Goal: Book appointment/travel/reservation

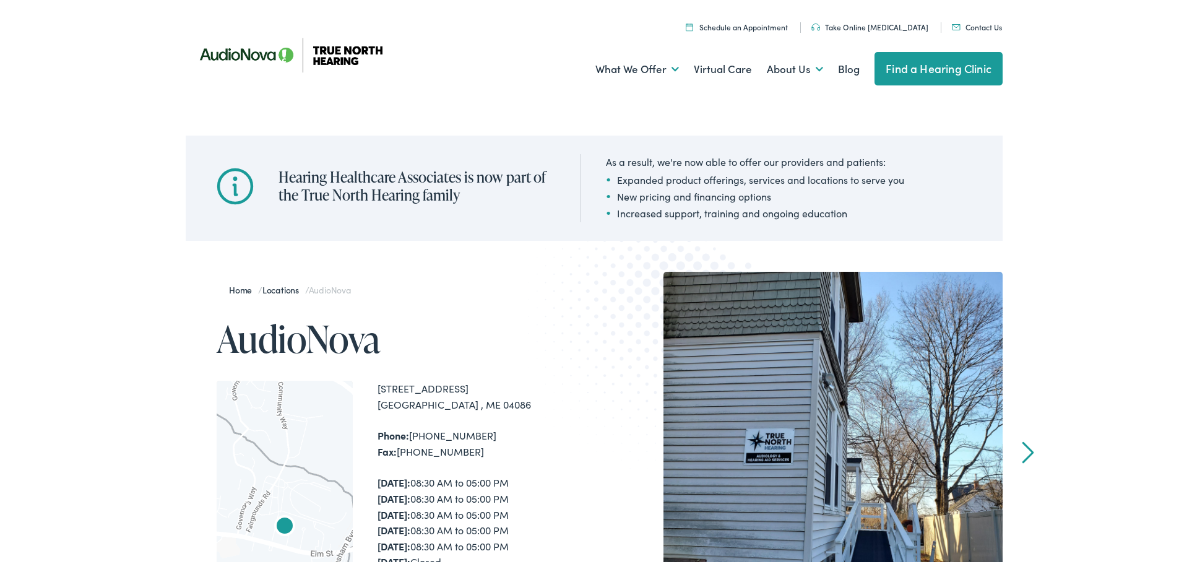
click at [253, 49] on img at bounding box center [297, 52] width 223 height 79
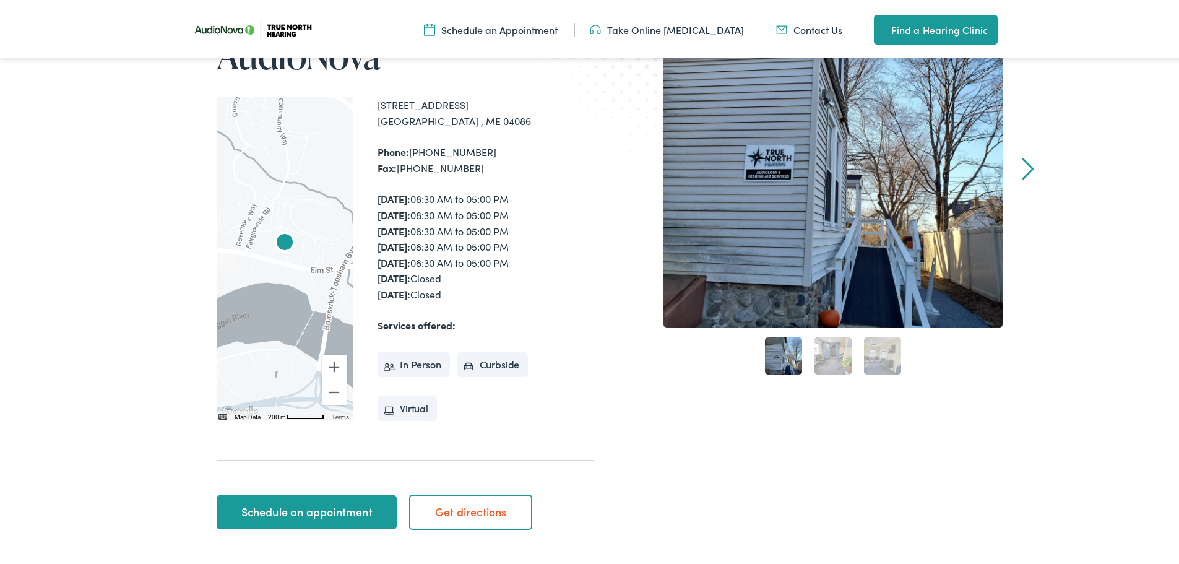
scroll to position [309, 0]
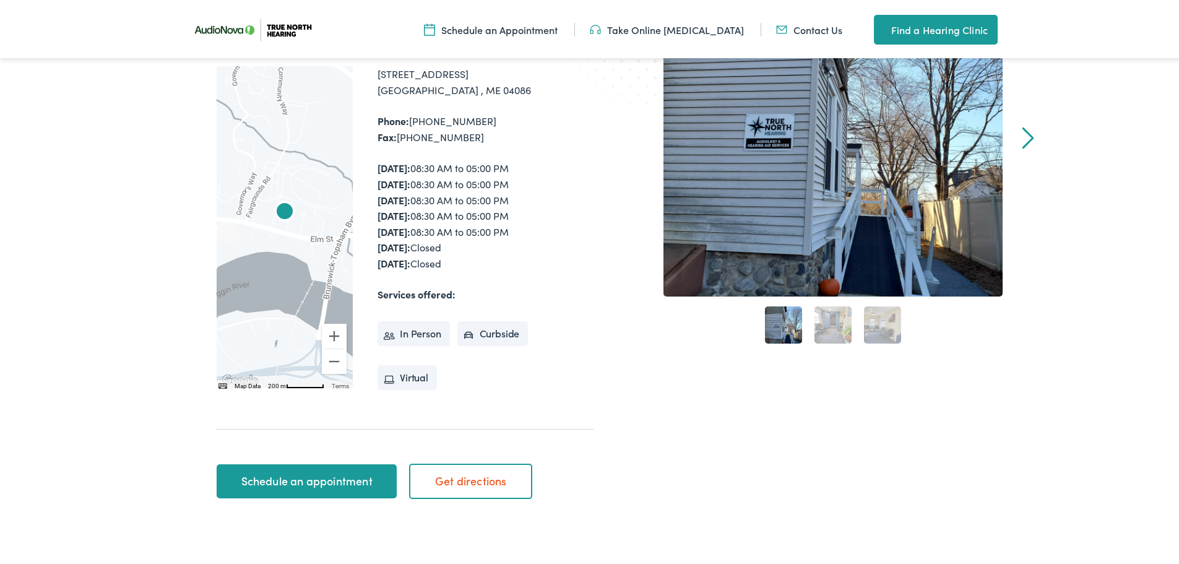
click at [828, 329] on link "2" at bounding box center [832, 322] width 37 height 37
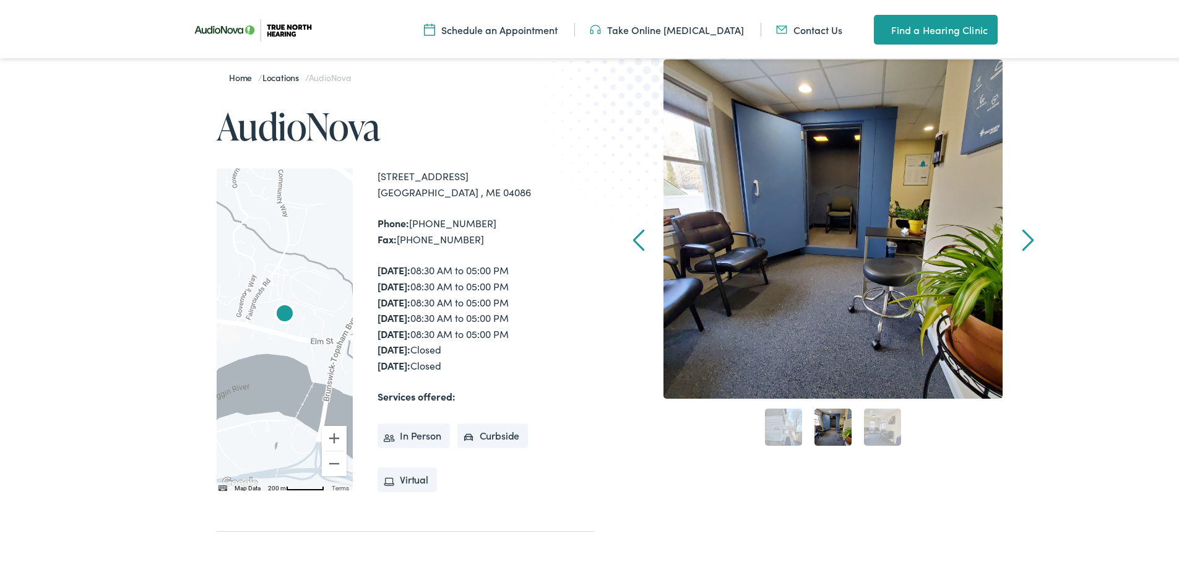
scroll to position [186, 0]
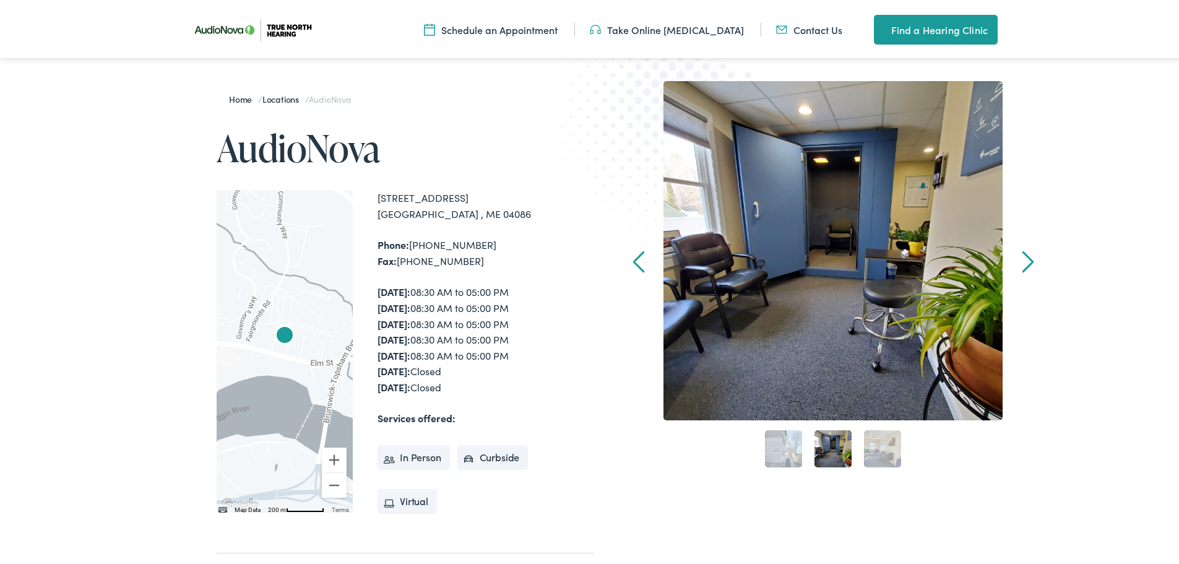
click at [882, 455] on link "3" at bounding box center [882, 446] width 37 height 37
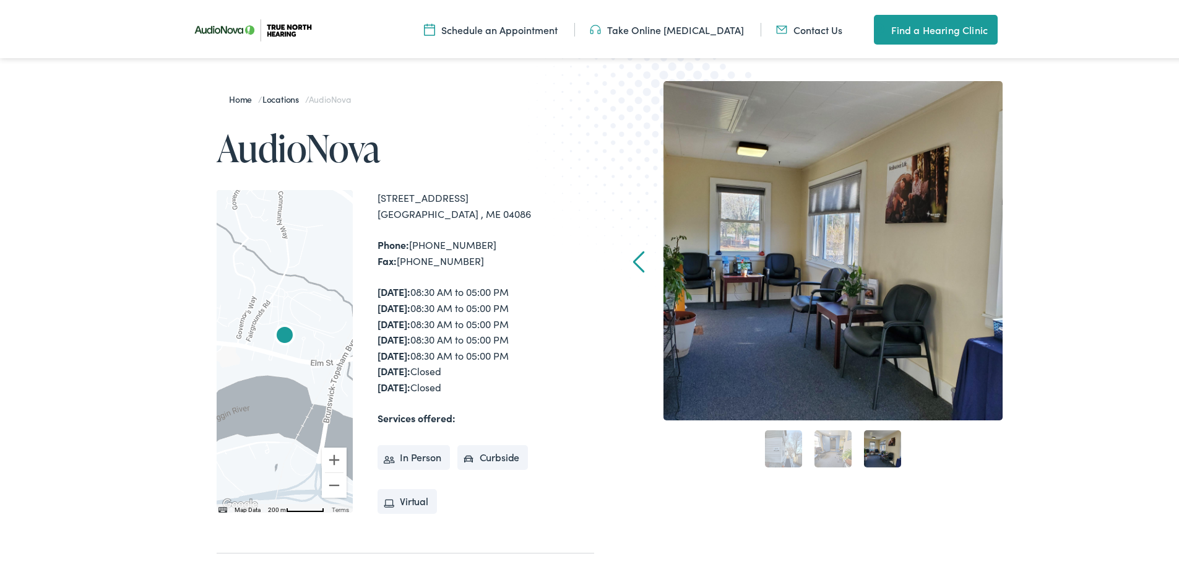
click at [691, 473] on div "Prev Next 1 2 3" at bounding box center [832, 354] width 339 height 550
click at [917, 28] on link "Find a Hearing Clinic" at bounding box center [936, 27] width 124 height 30
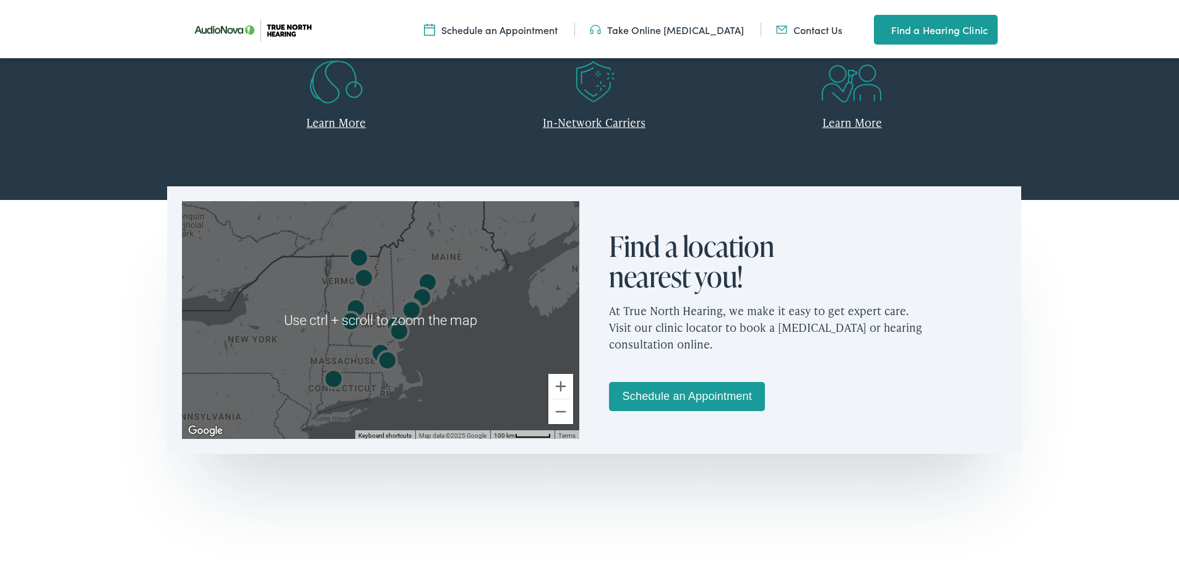
scroll to position [619, 0]
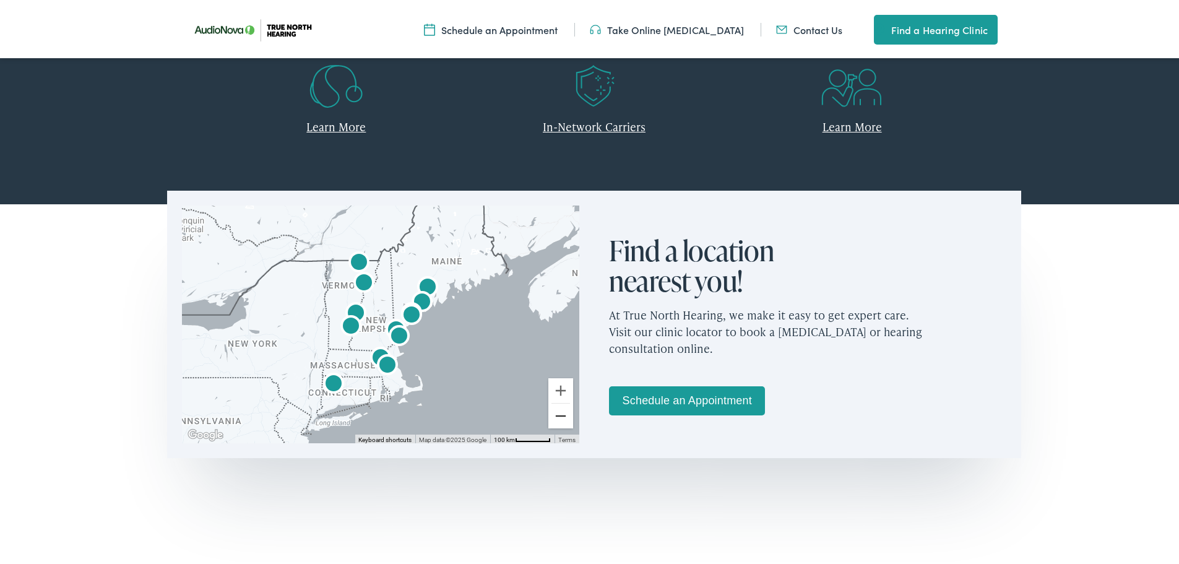
click at [554, 413] on button "Zoom out" at bounding box center [560, 413] width 25 height 25
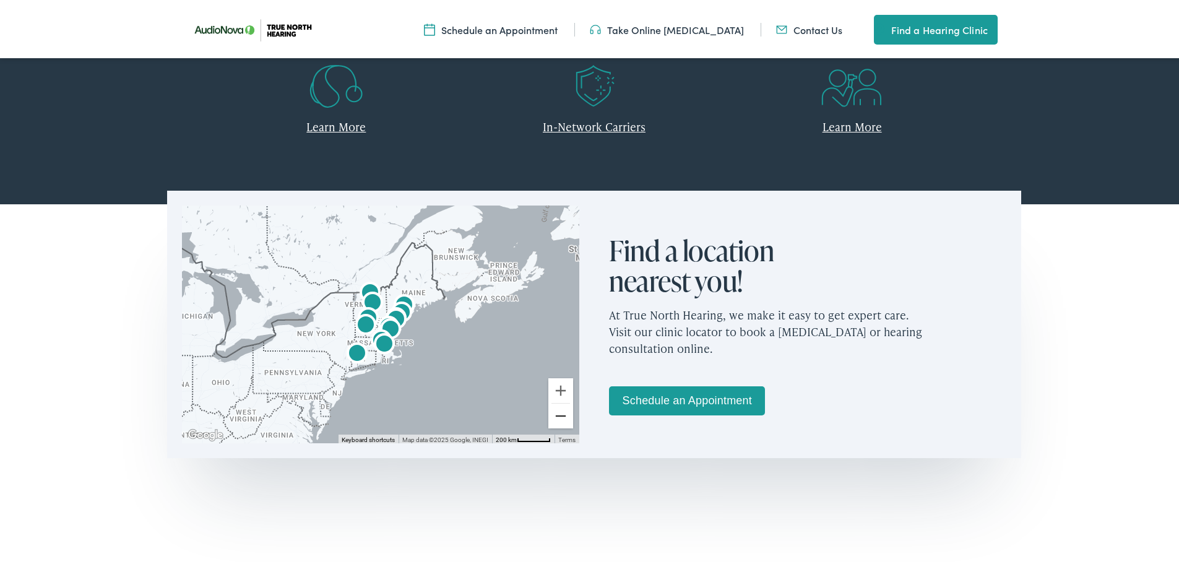
click at [554, 413] on button "Zoom out" at bounding box center [560, 413] width 25 height 25
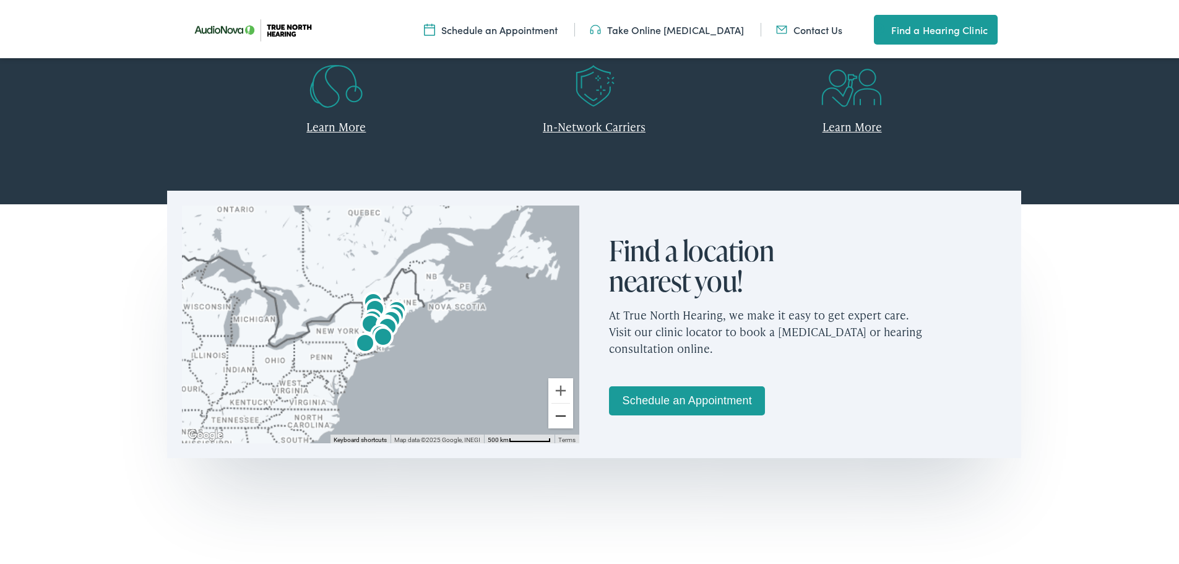
click at [554, 413] on button "Zoom out" at bounding box center [560, 413] width 25 height 25
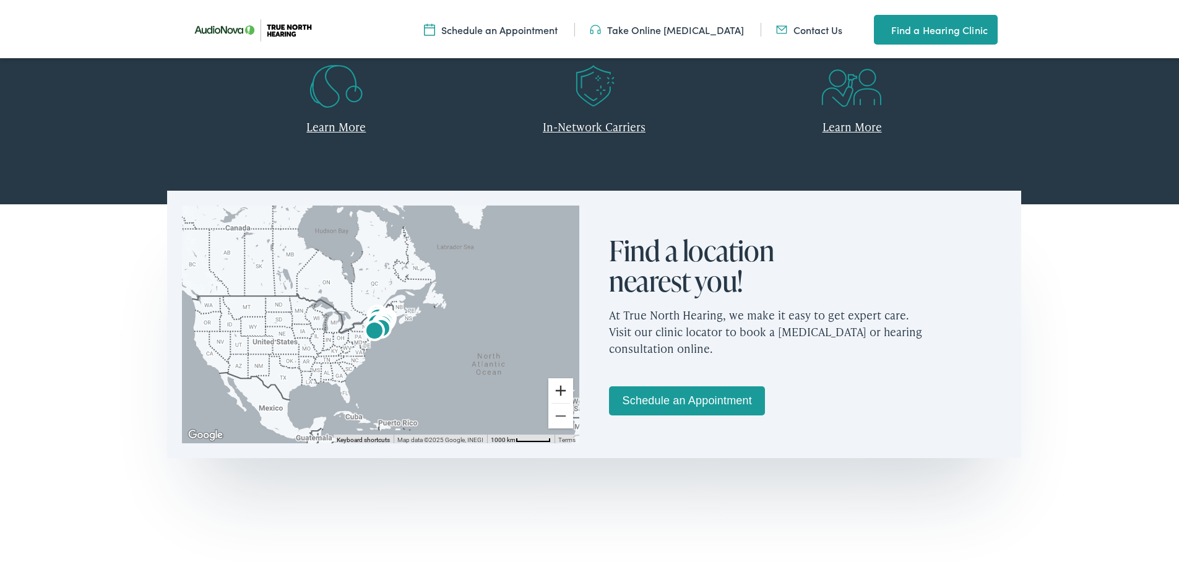
click at [553, 387] on button "Zoom in" at bounding box center [560, 388] width 25 height 25
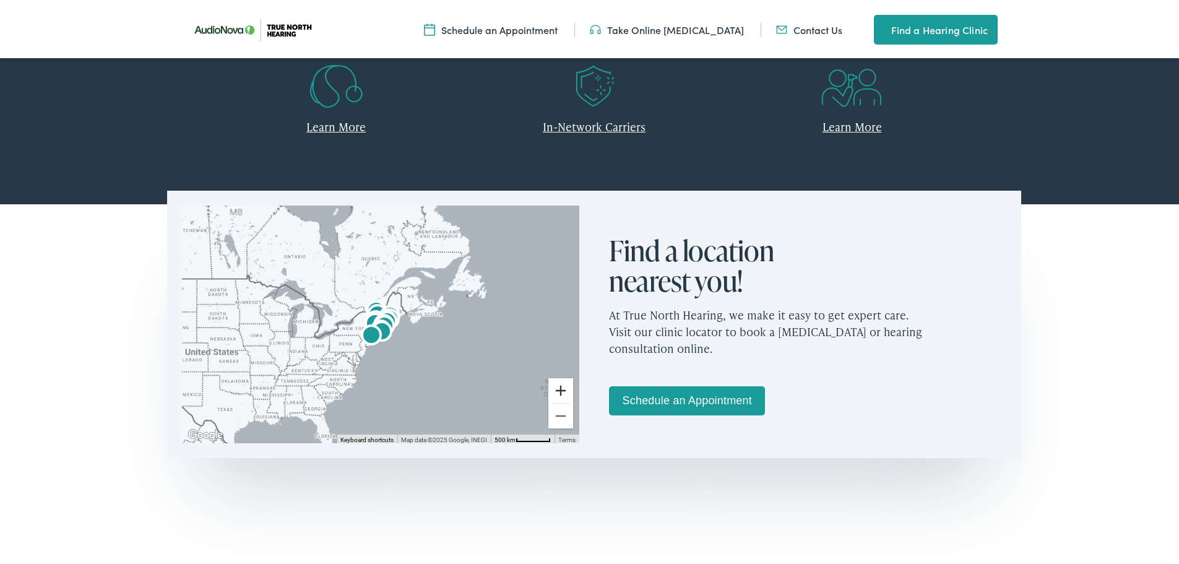
click at [553, 387] on button "Zoom in" at bounding box center [560, 388] width 25 height 25
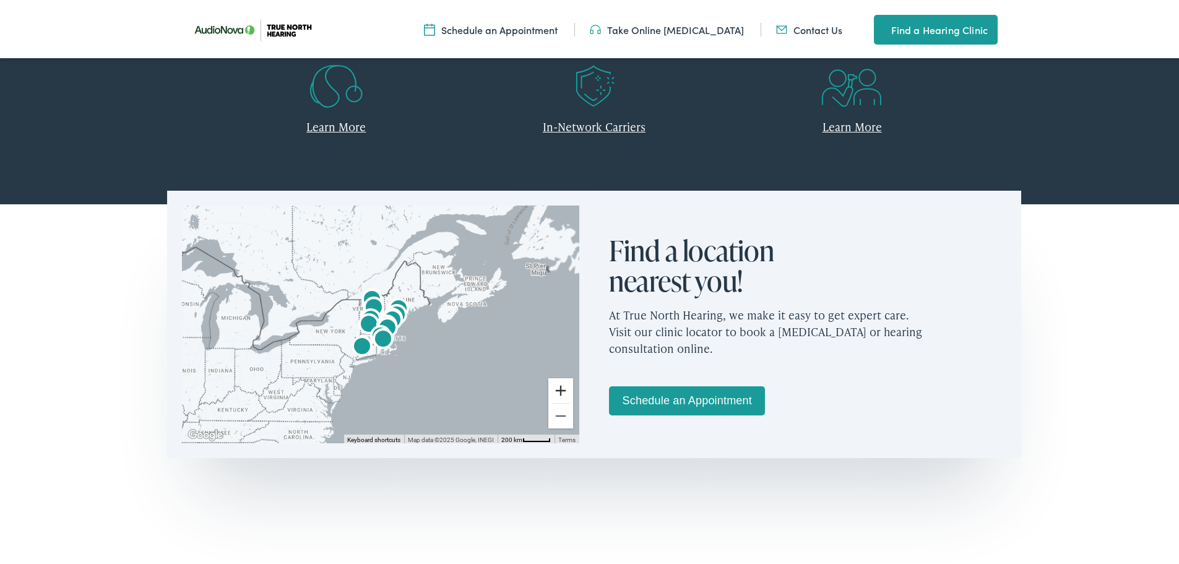
click at [553, 387] on button "Zoom in" at bounding box center [560, 388] width 25 height 25
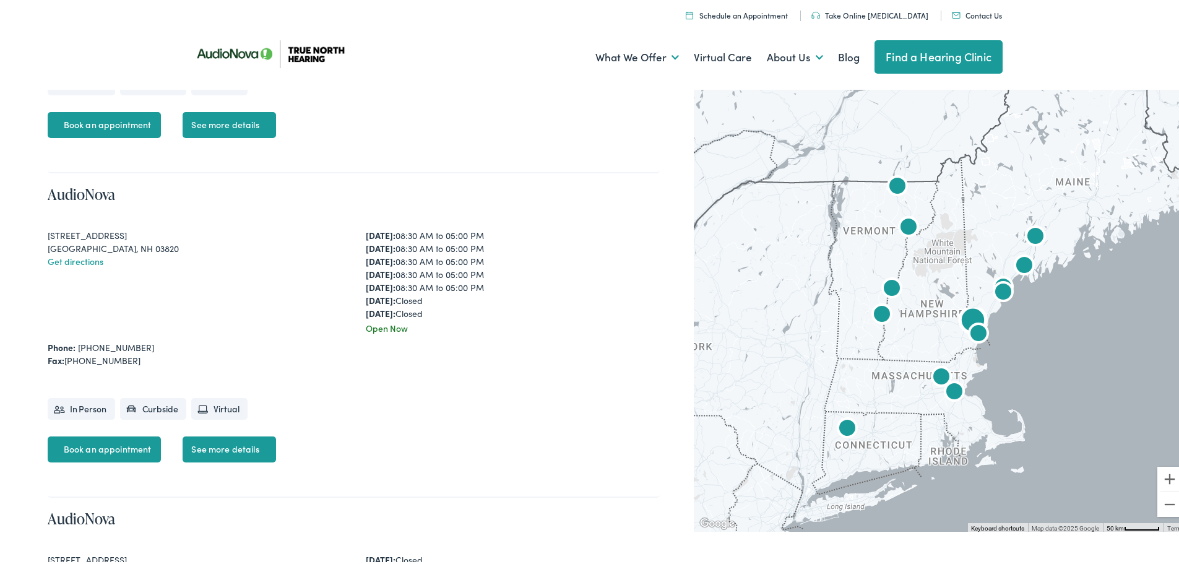
scroll to position [1176, 0]
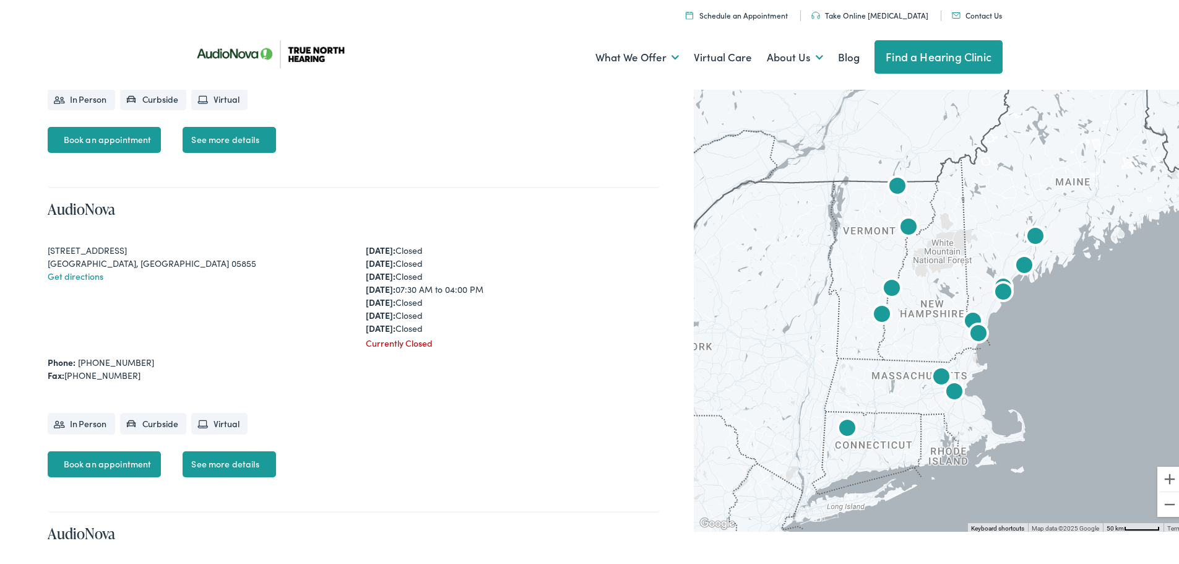
click at [1019, 261] on img "AudioNova" at bounding box center [1024, 264] width 40 height 40
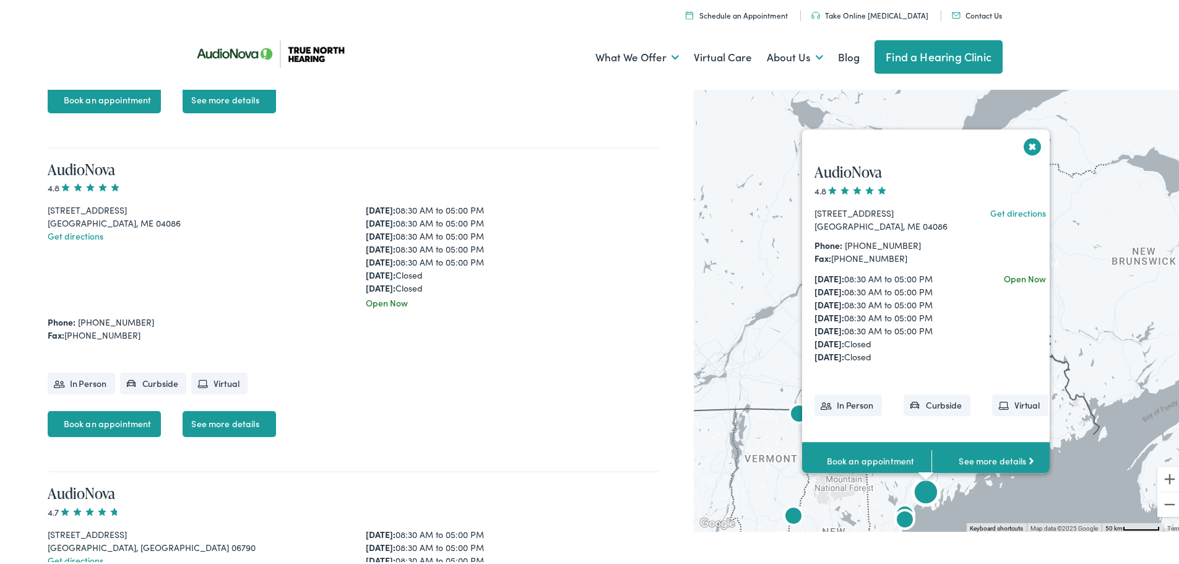
scroll to position [3519, 0]
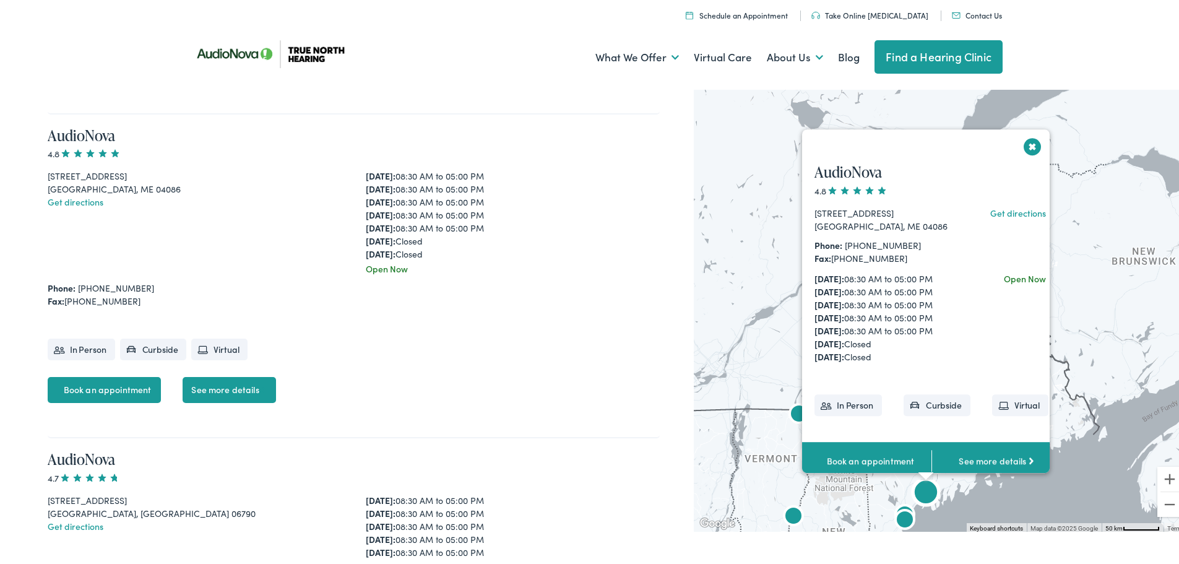
click at [225, 392] on link "See more details" at bounding box center [229, 387] width 93 height 26
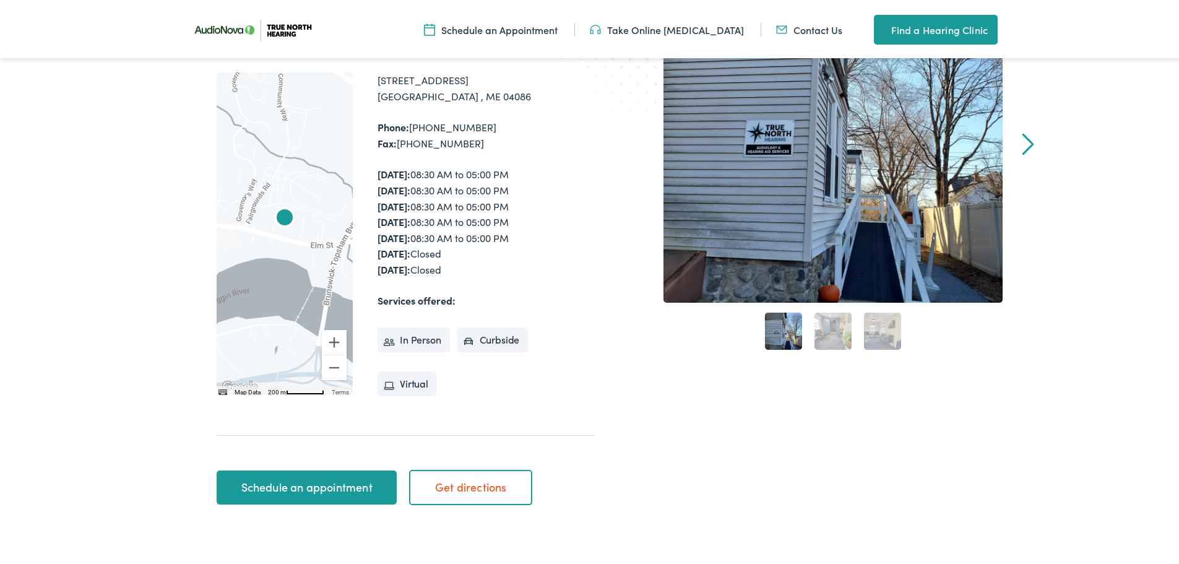
scroll to position [309, 0]
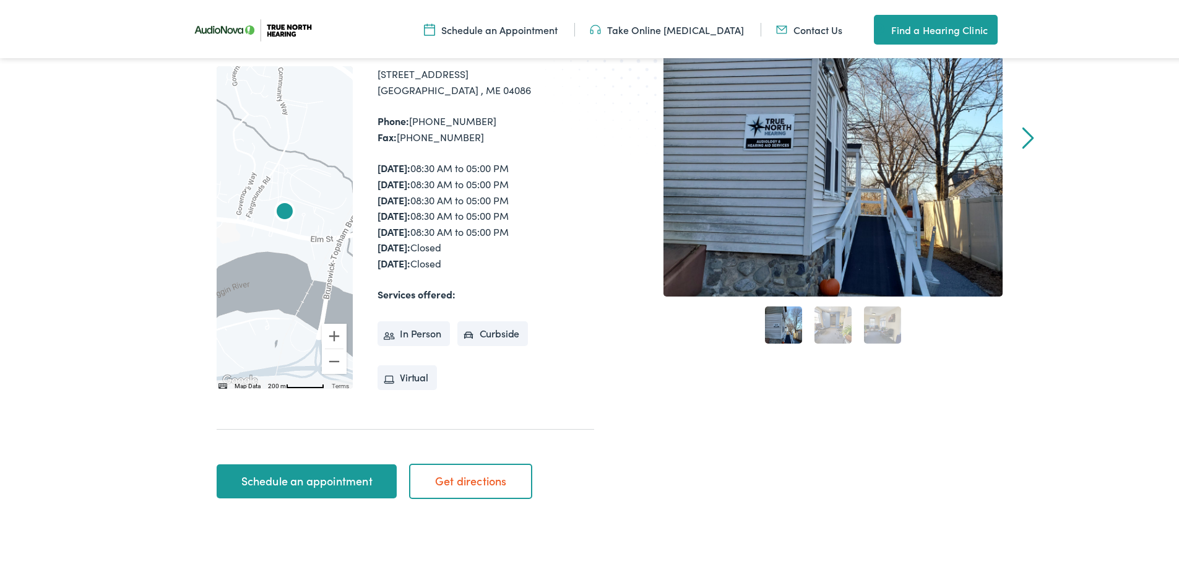
click at [349, 481] on link "Schedule an appointment" at bounding box center [307, 479] width 180 height 35
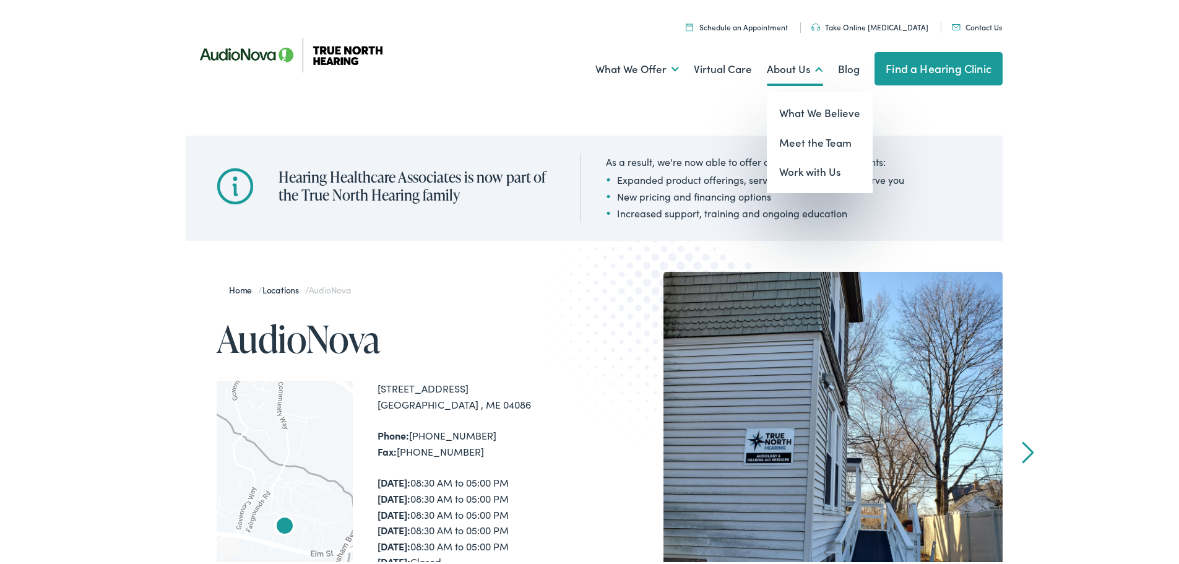
click at [775, 67] on link "About Us" at bounding box center [795, 67] width 56 height 46
click at [818, 112] on link "What We Believe" at bounding box center [820, 111] width 106 height 30
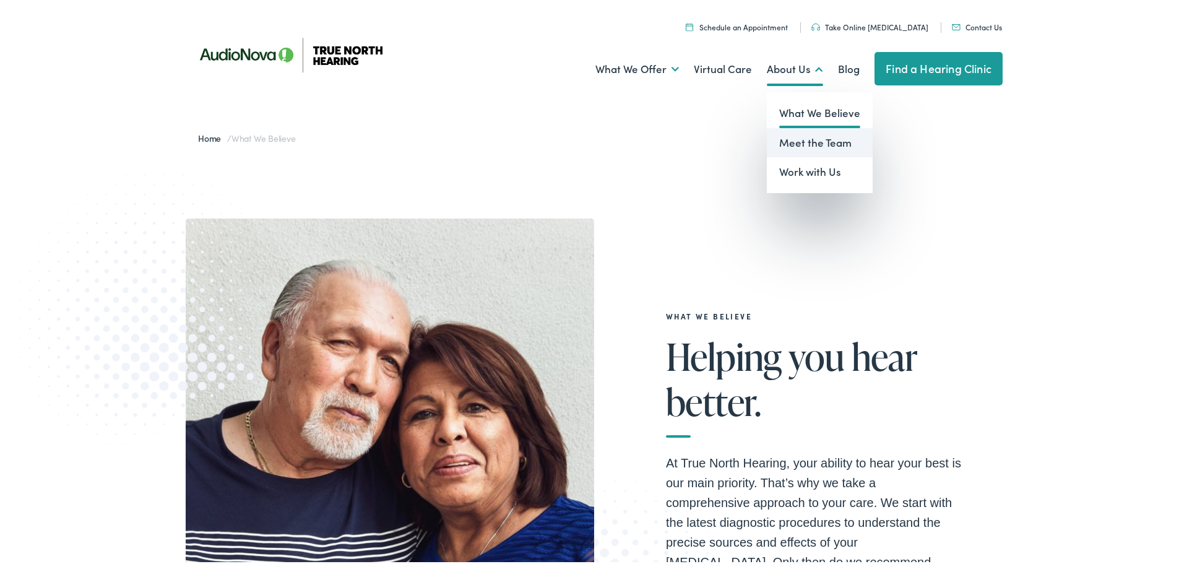
click at [805, 142] on link "Meet the Team" at bounding box center [820, 141] width 106 height 30
